Goal: Entertainment & Leisure: Consume media (video, audio)

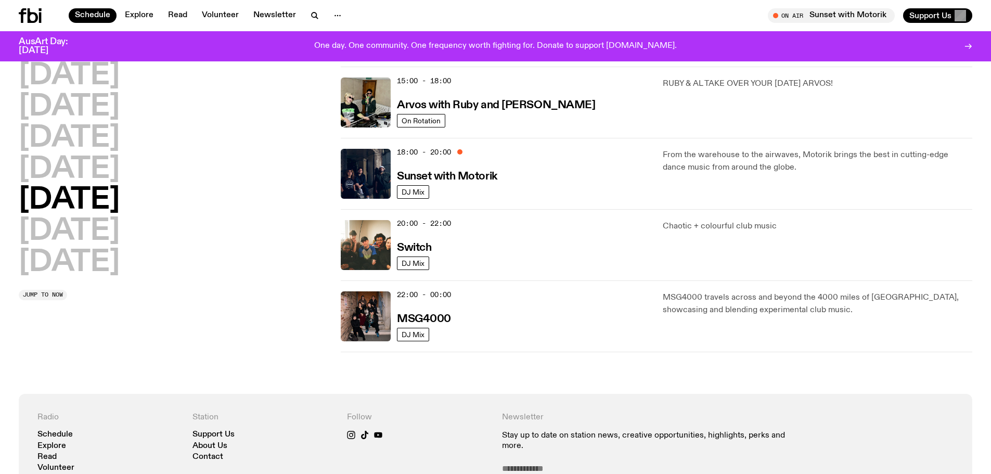
scroll to position [362, 0]
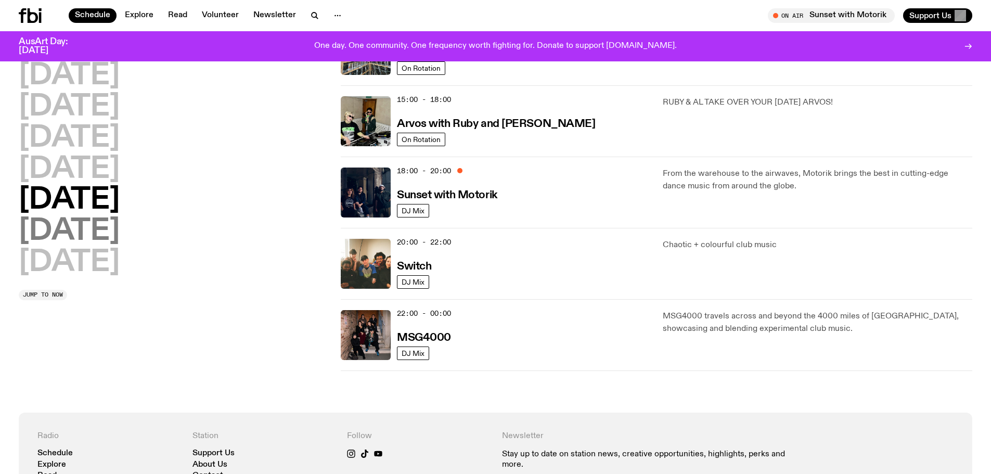
click at [113, 237] on h2 "Saturday" at bounding box center [69, 231] width 101 height 29
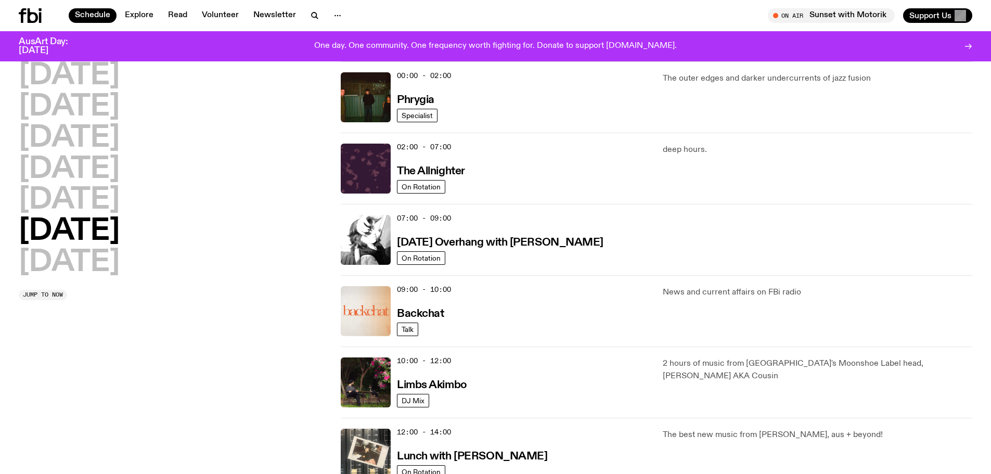
scroll to position [0, 0]
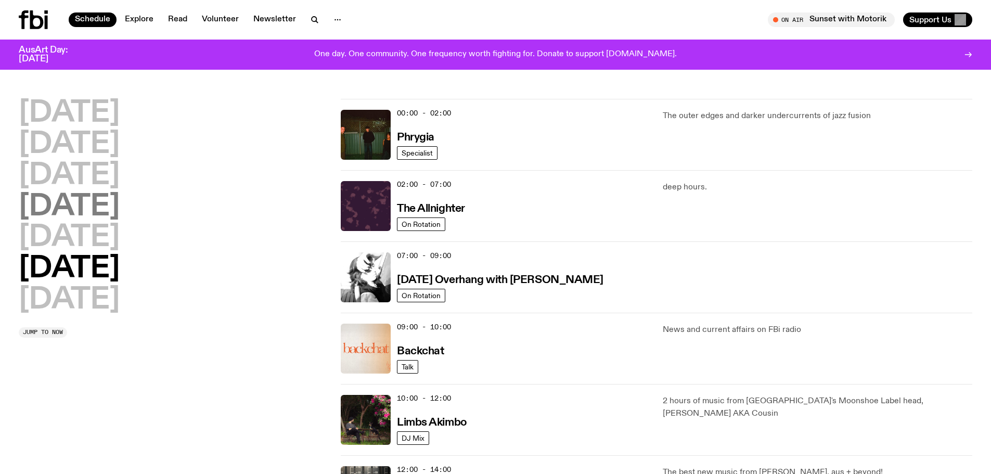
click at [111, 197] on h2 "Thursday" at bounding box center [69, 206] width 101 height 29
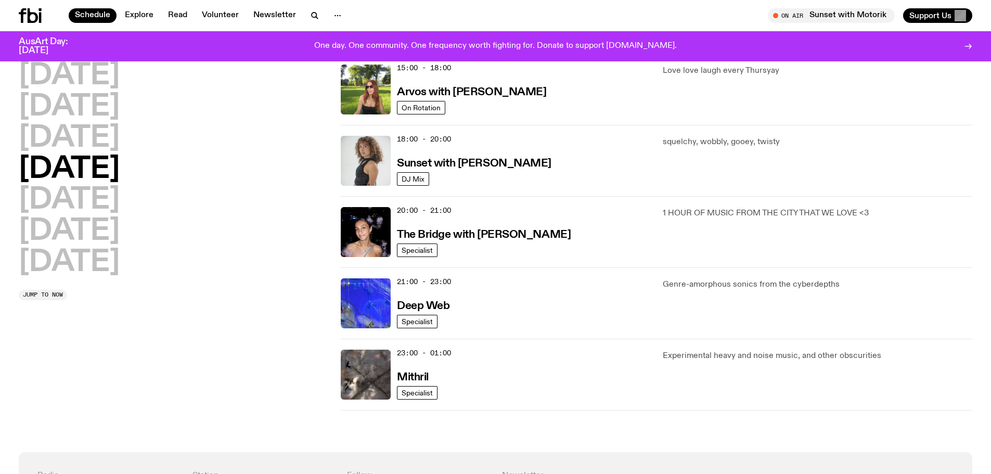
scroll to position [341, 0]
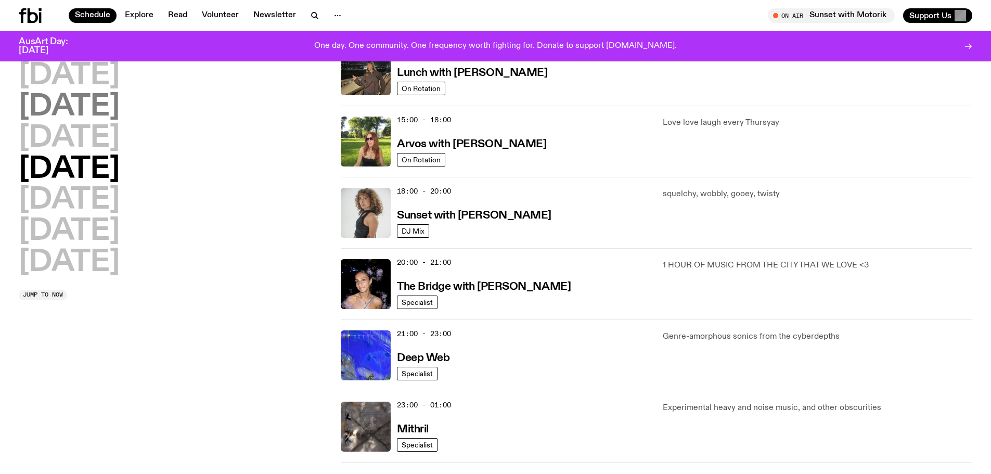
click at [104, 100] on h2 "Tuesday" at bounding box center [69, 107] width 101 height 29
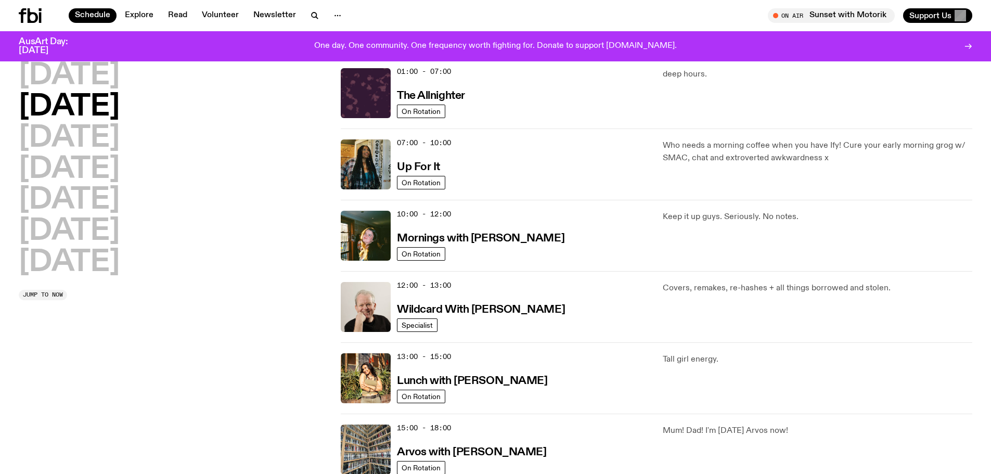
scroll to position [29, 0]
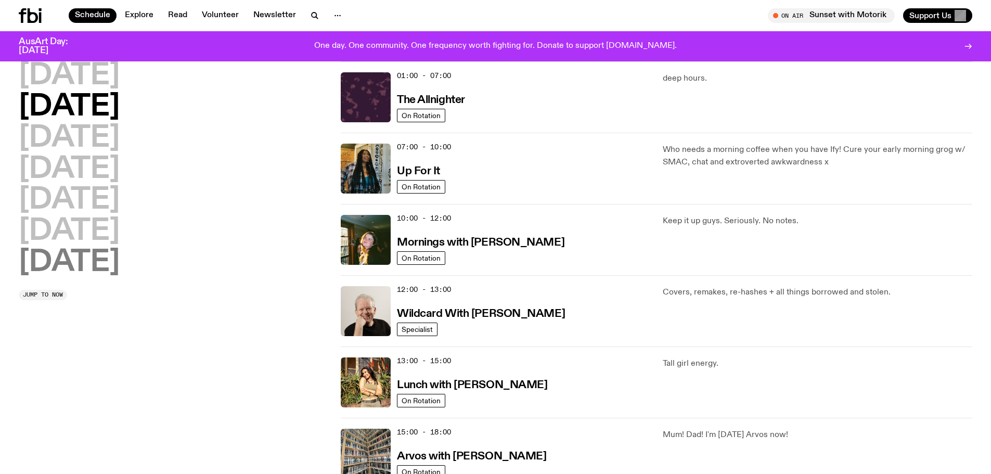
click at [107, 260] on h2 "Sunday" at bounding box center [69, 262] width 101 height 29
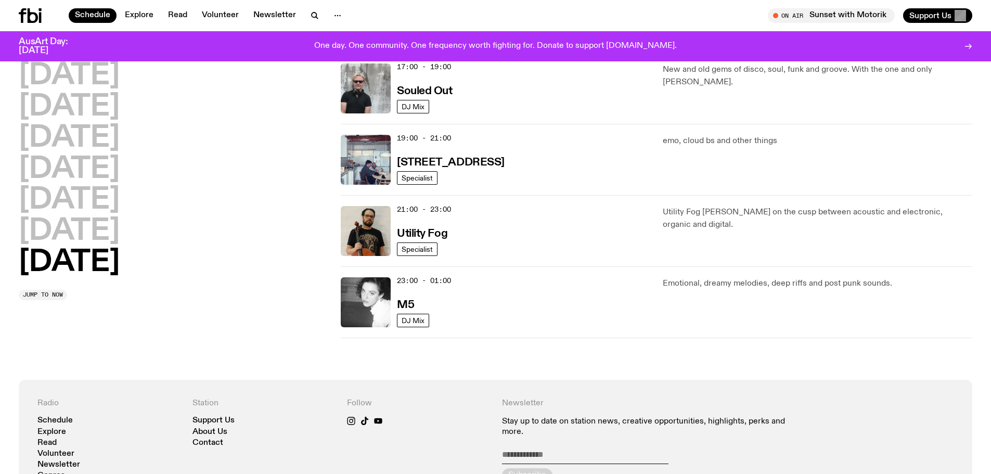
scroll to position [653, 0]
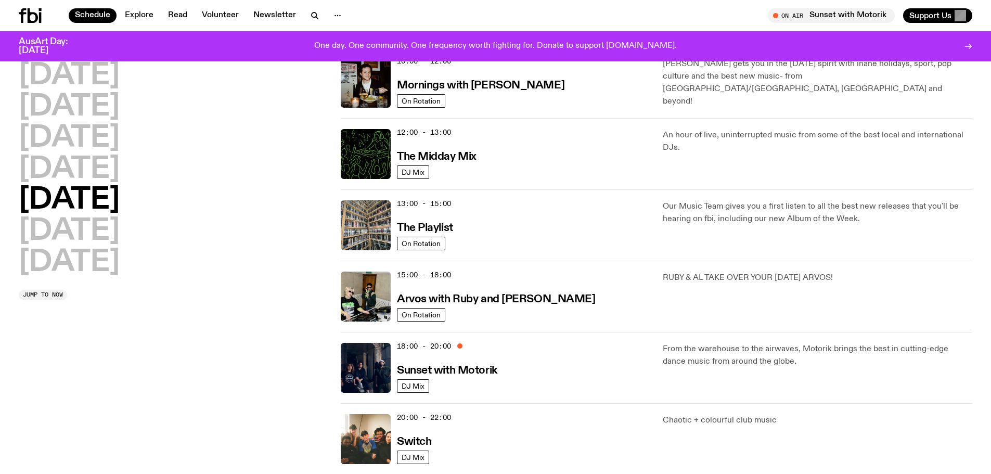
scroll to position [46, 0]
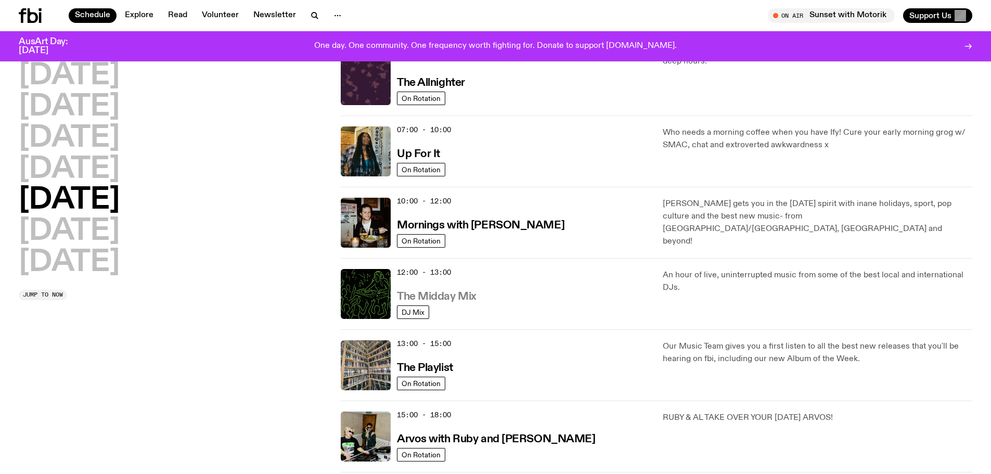
click at [457, 298] on h3 "The Midday Mix" at bounding box center [437, 296] width 80 height 11
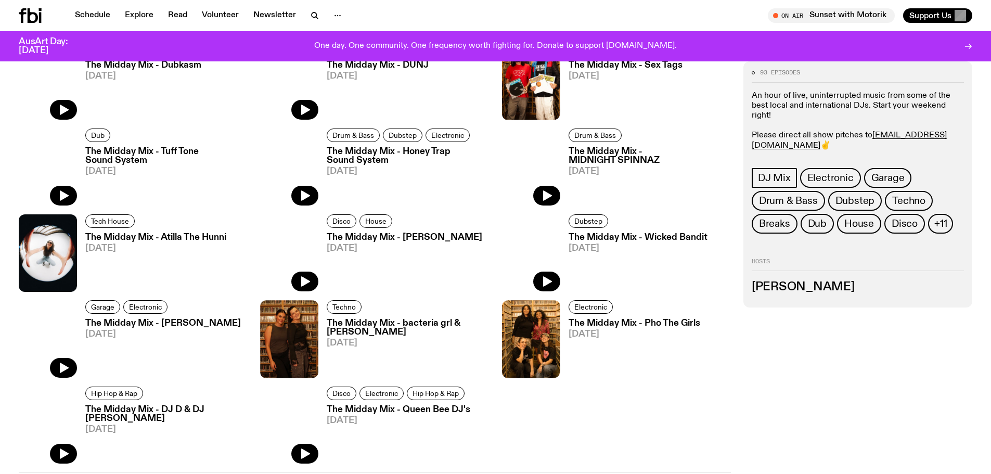
scroll to position [1295, 0]
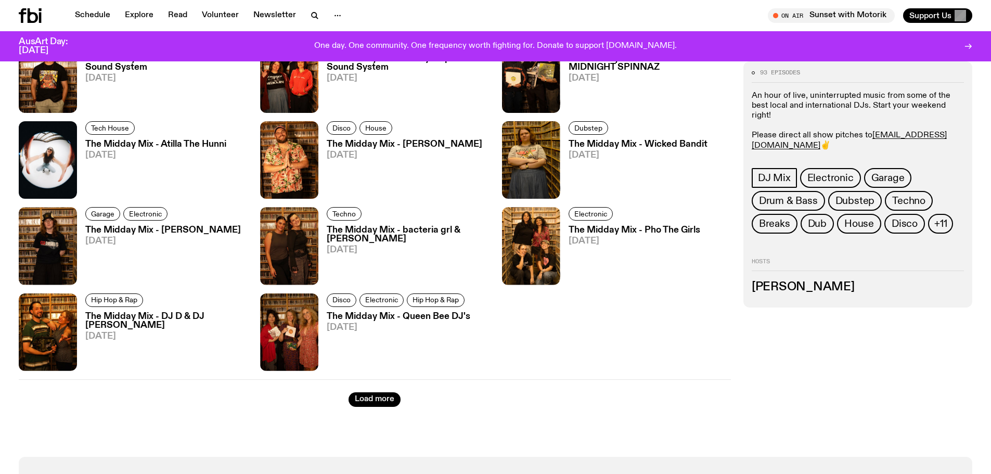
click at [154, 233] on h3 "The Midday Mix - EMILIE" at bounding box center [163, 230] width 156 height 9
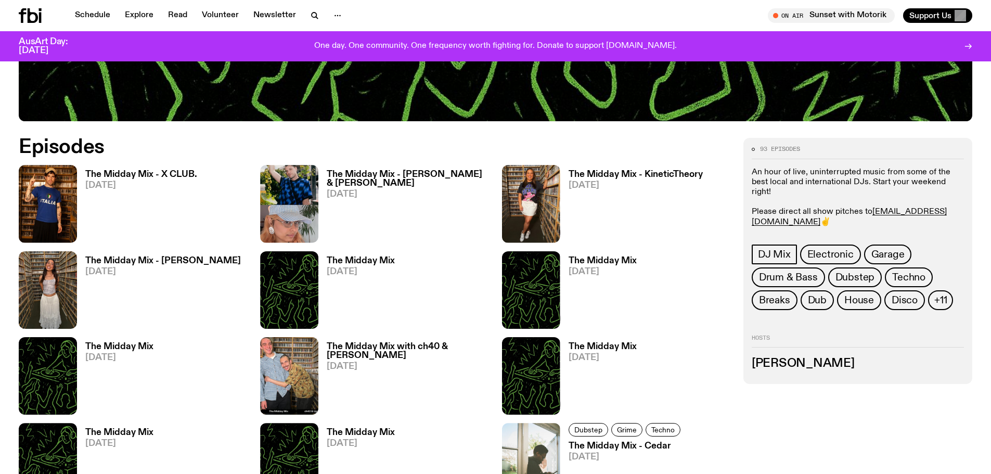
scroll to position [558, 0]
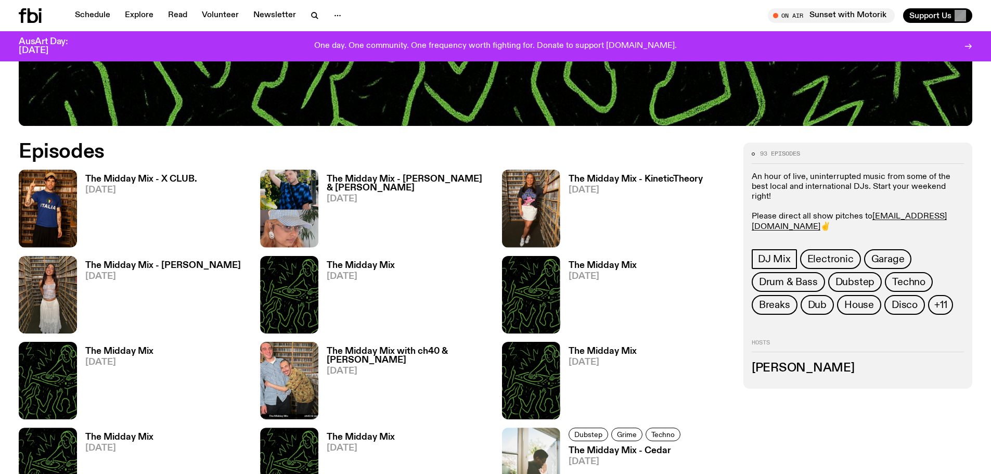
click at [378, 182] on h3 "The Midday Mix - Sandro & Ketjki" at bounding box center [408, 184] width 162 height 18
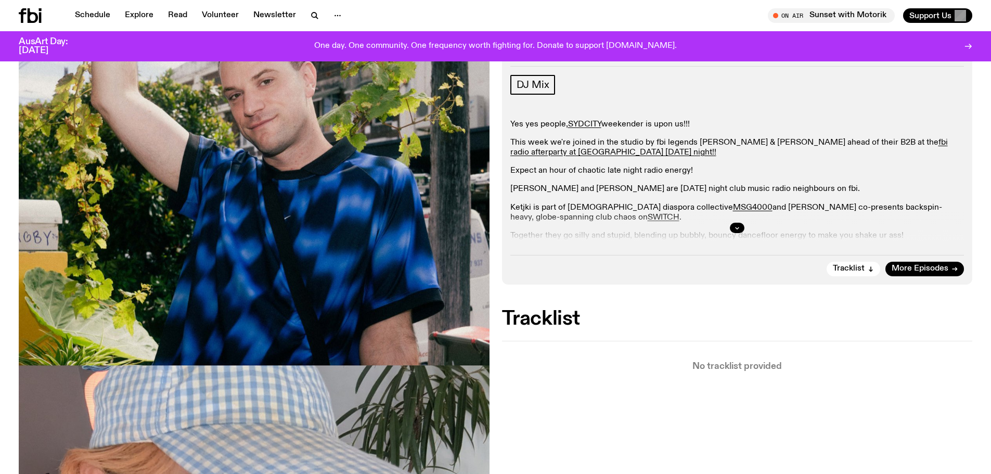
scroll to position [98, 0]
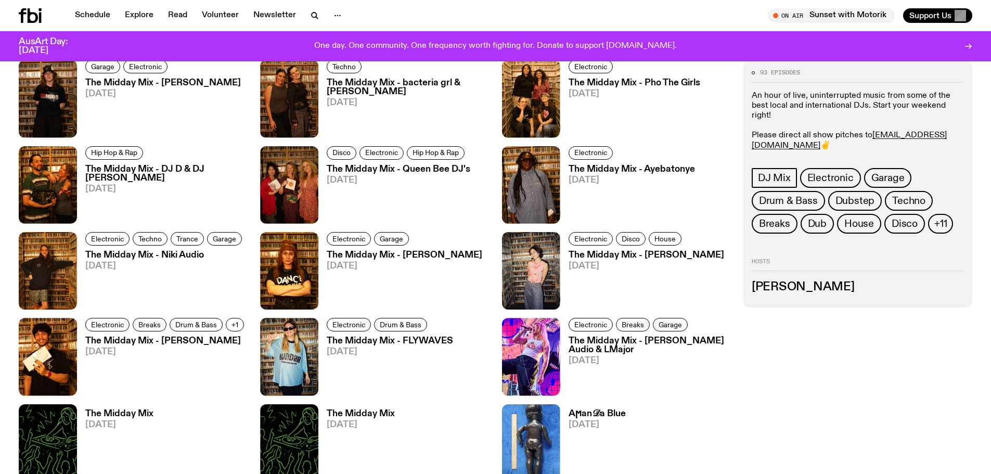
scroll to position [1442, 0]
click at [649, 171] on h3 "The Midday Mix - Ayebatonye" at bounding box center [632, 168] width 126 height 9
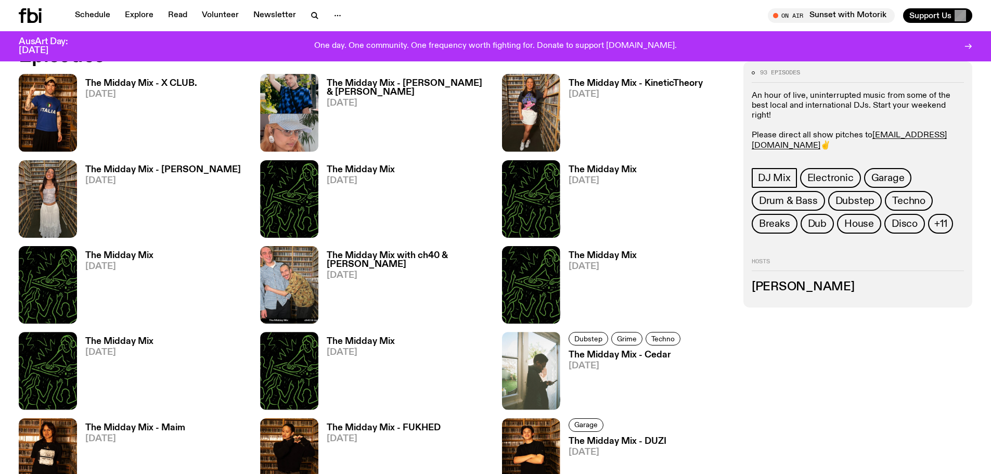
scroll to position [550, 0]
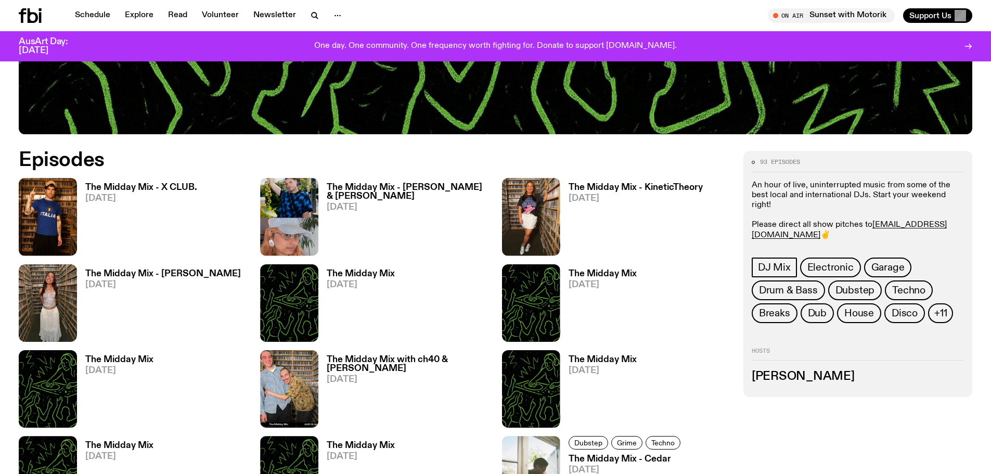
click at [133, 194] on span "10.10.25" at bounding box center [141, 198] width 112 height 9
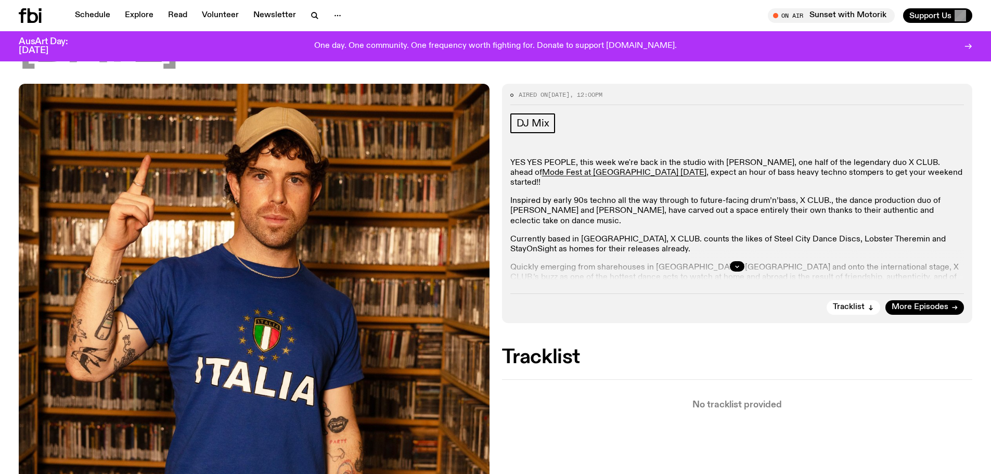
scroll to position [98, 0]
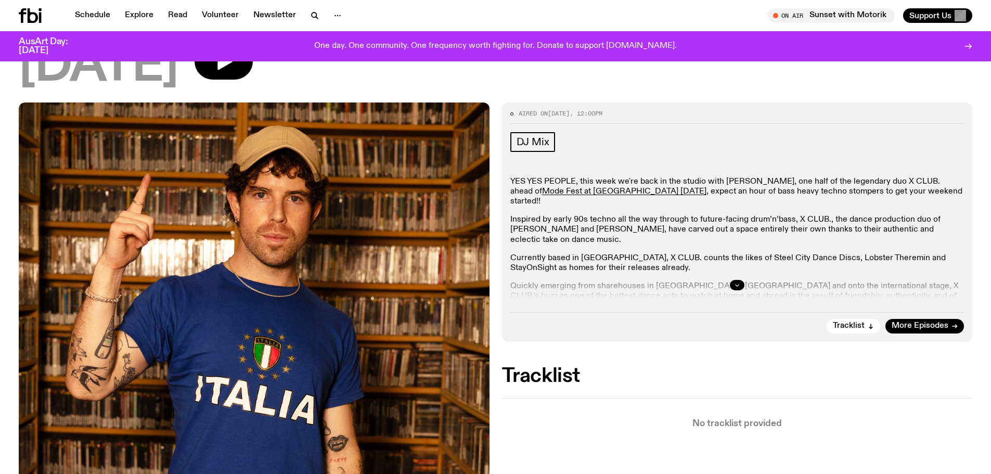
click at [743, 285] on button "button" at bounding box center [737, 285] width 15 height 10
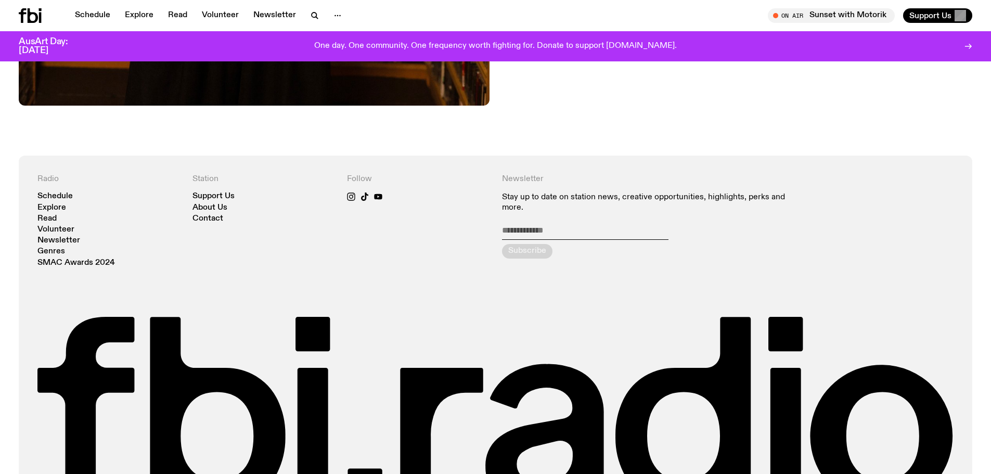
scroll to position [824, 0]
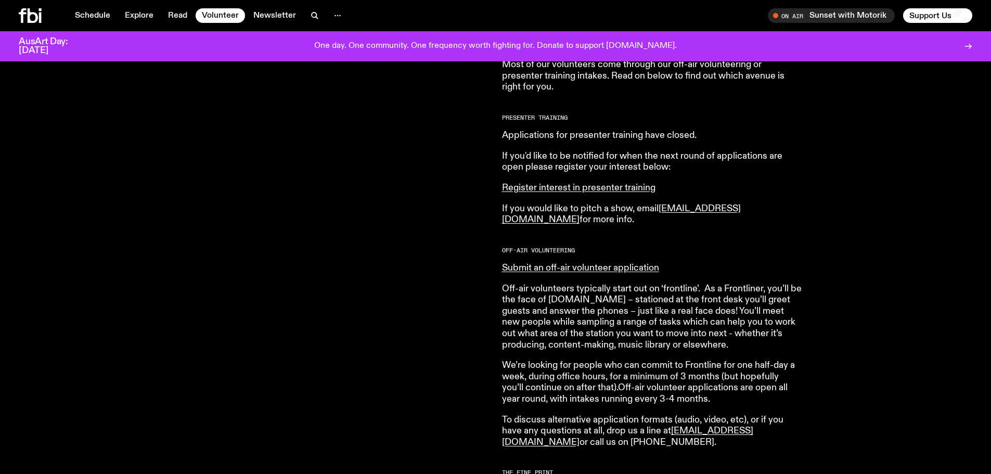
scroll to position [364, 0]
